Goal: Transaction & Acquisition: Obtain resource

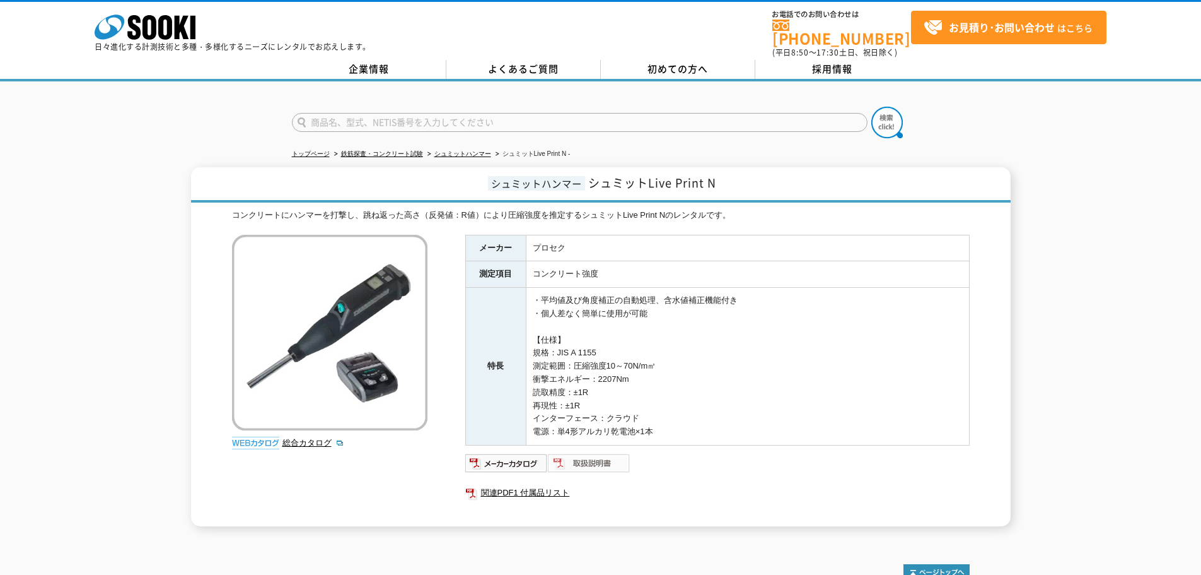
click at [611, 463] on img at bounding box center [589, 463] width 83 height 20
click at [542, 238] on td "プロセク" at bounding box center [747, 248] width 443 height 26
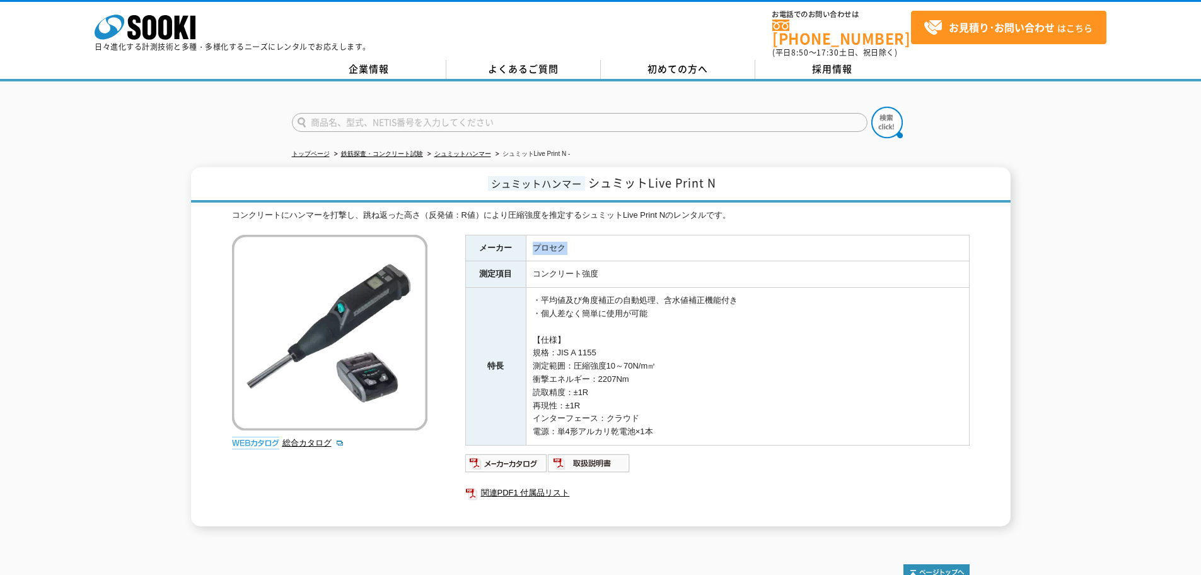
copy tbody "プロセク"
